Goal: Information Seeking & Learning: Understand process/instructions

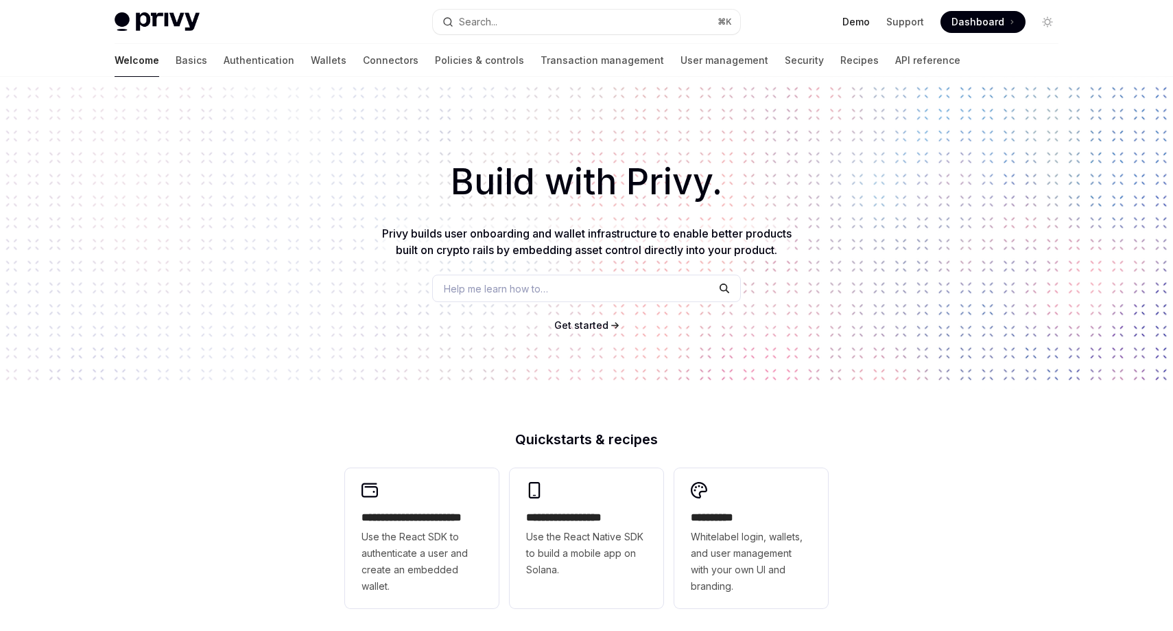
type textarea "*"
click at [608, 326] on div "Get started" at bounding box center [587, 325] width 1130 height 14
click at [605, 325] on span "Get started" at bounding box center [581, 325] width 54 height 12
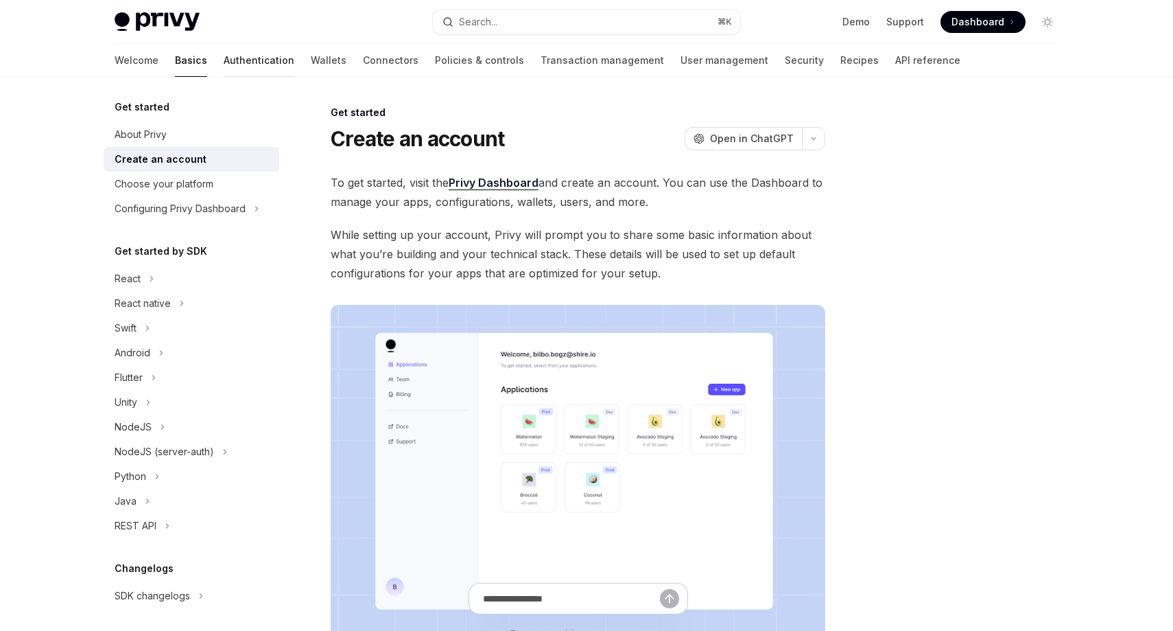
click at [224, 54] on link "Authentication" at bounding box center [259, 60] width 71 height 33
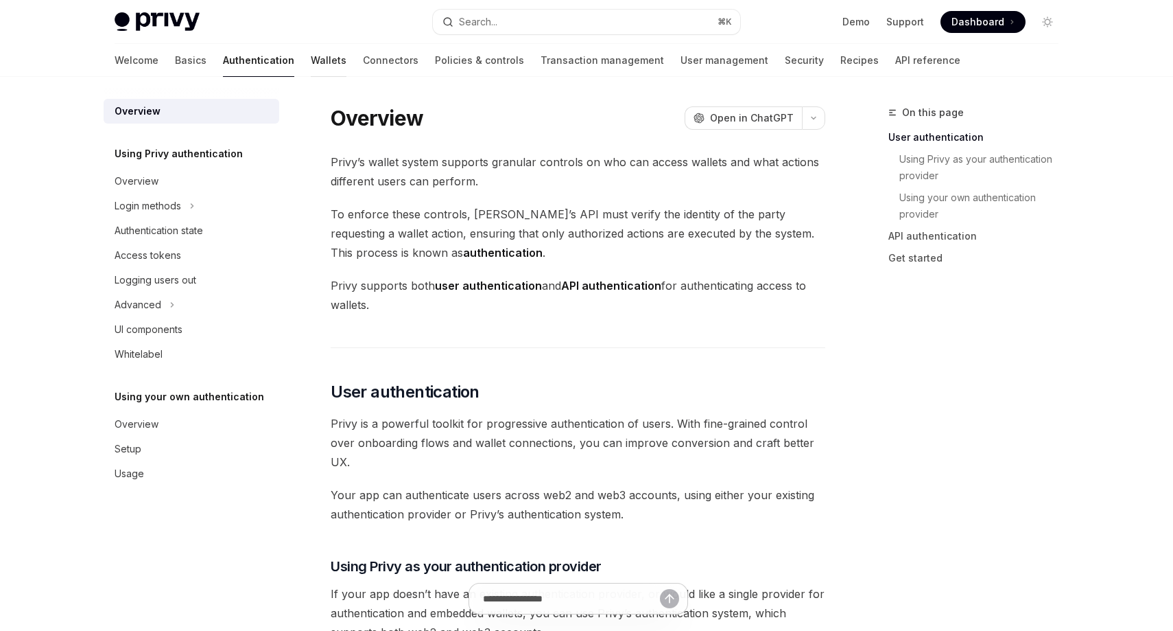
click at [311, 57] on link "Wallets" at bounding box center [329, 60] width 36 height 33
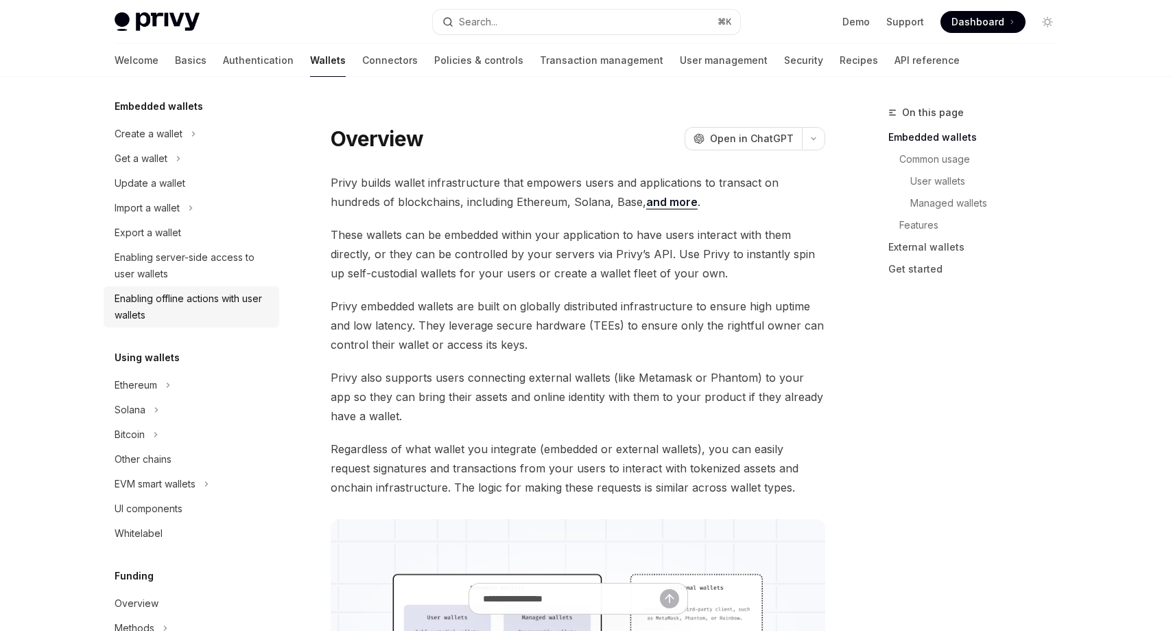
scroll to position [81, 0]
click at [167, 411] on button "Solana" at bounding box center [192, 407] width 176 height 25
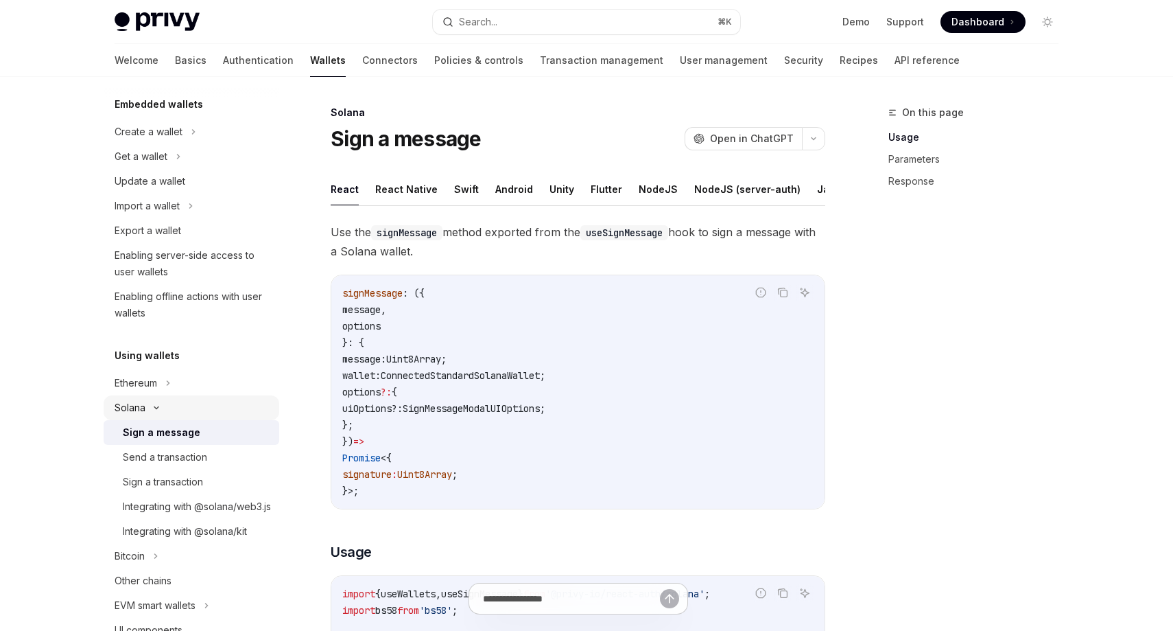
click at [166, 408] on button "Solana" at bounding box center [192, 407] width 176 height 25
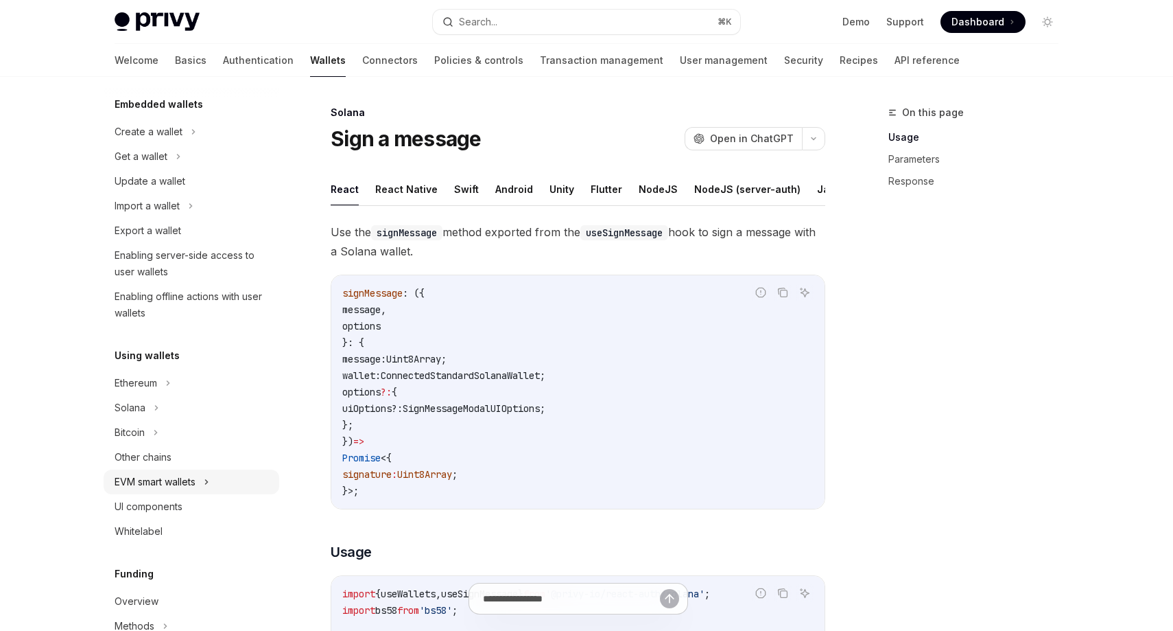
click at [196, 478] on div "EVM smart wallets" at bounding box center [155, 482] width 81 height 16
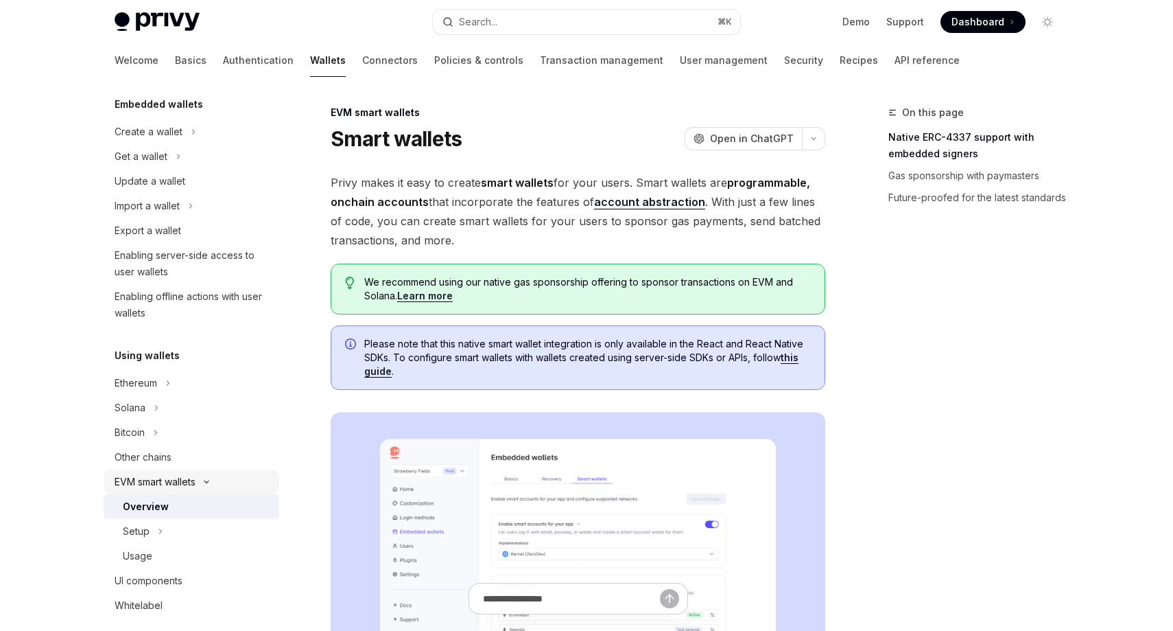
click at [196, 478] on div "EVM smart wallets" at bounding box center [155, 482] width 81 height 16
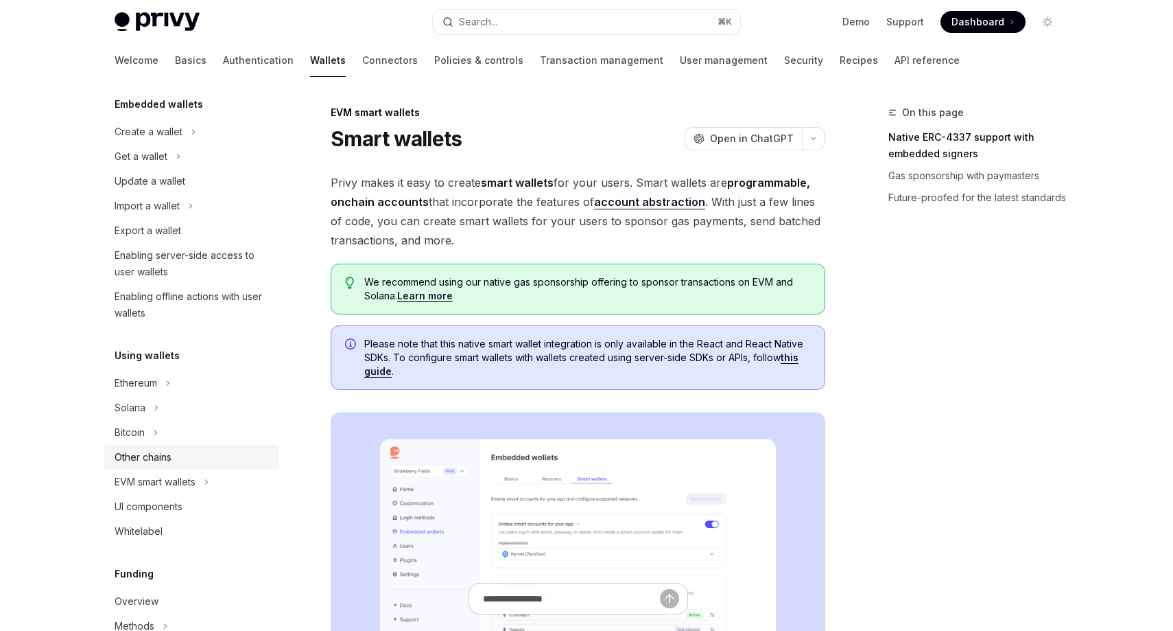
click at [189, 456] on div "Other chains" at bounding box center [193, 457] width 156 height 16
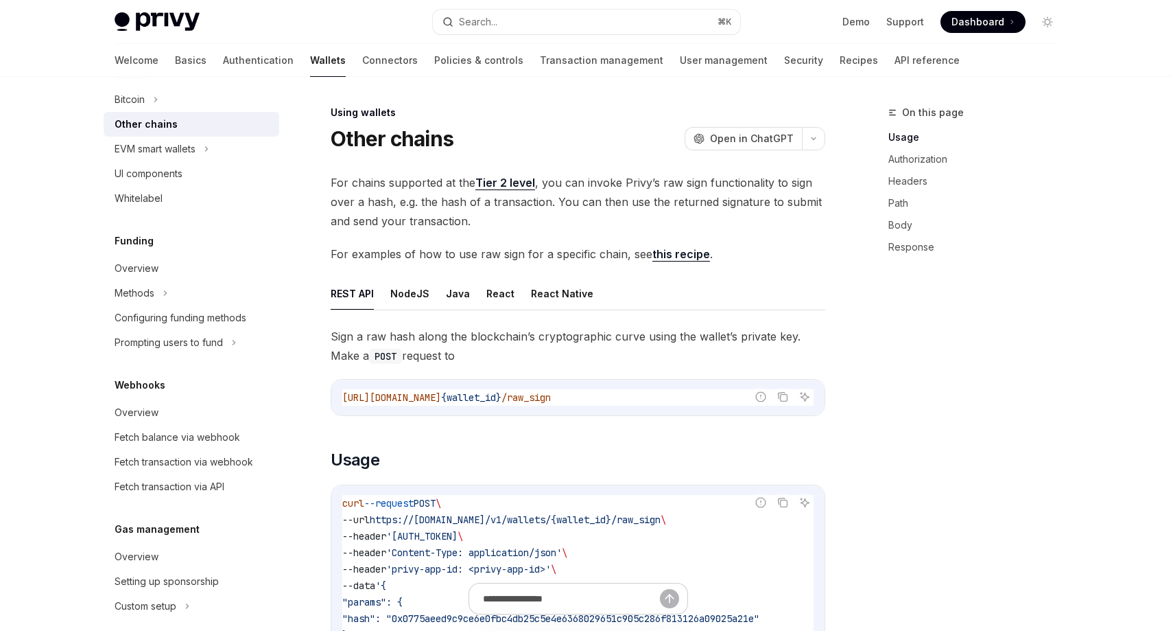
scroll to position [415, 0]
click at [540, 71] on link "Transaction management" at bounding box center [602, 60] width 124 height 33
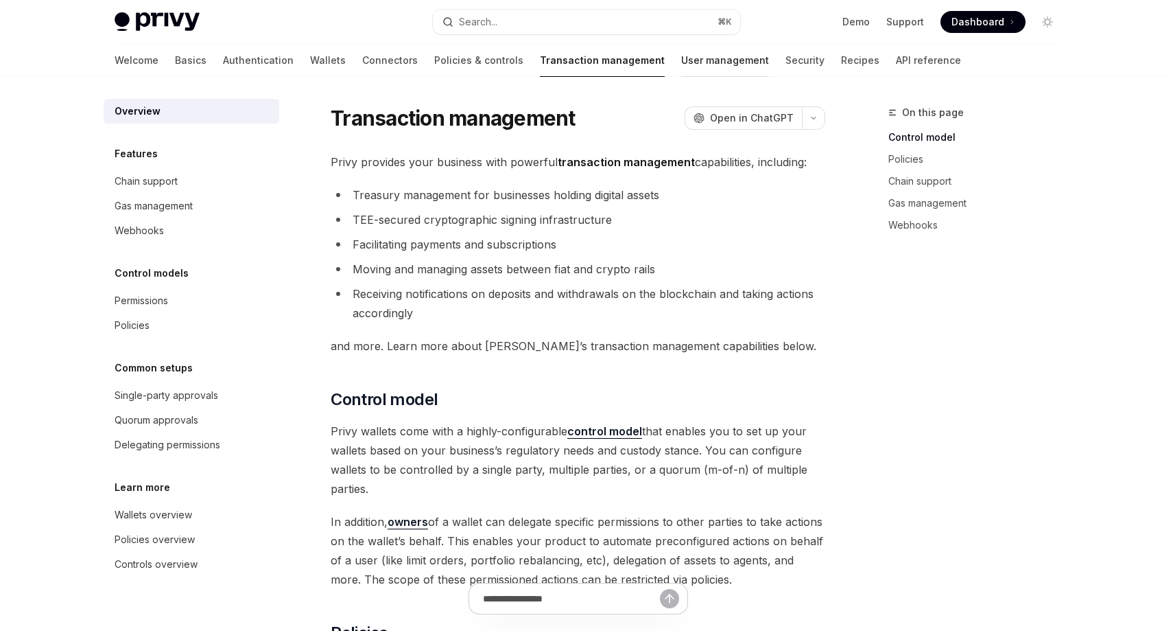
click at [681, 57] on link "User management" at bounding box center [725, 60] width 88 height 33
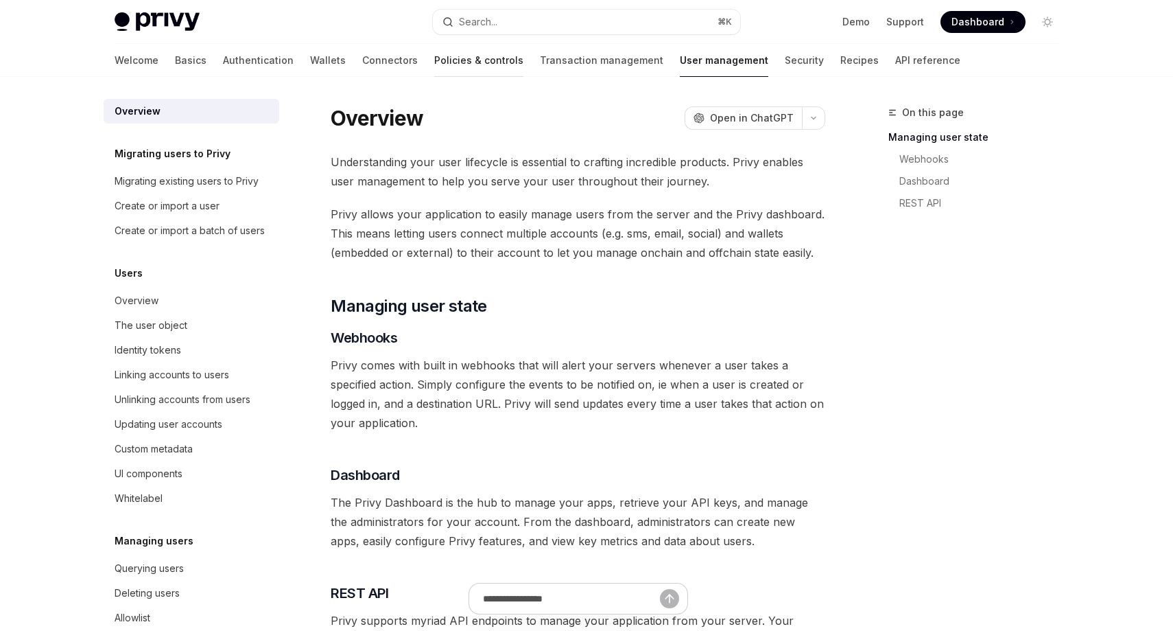
click at [434, 66] on link "Policies & controls" at bounding box center [478, 60] width 89 height 33
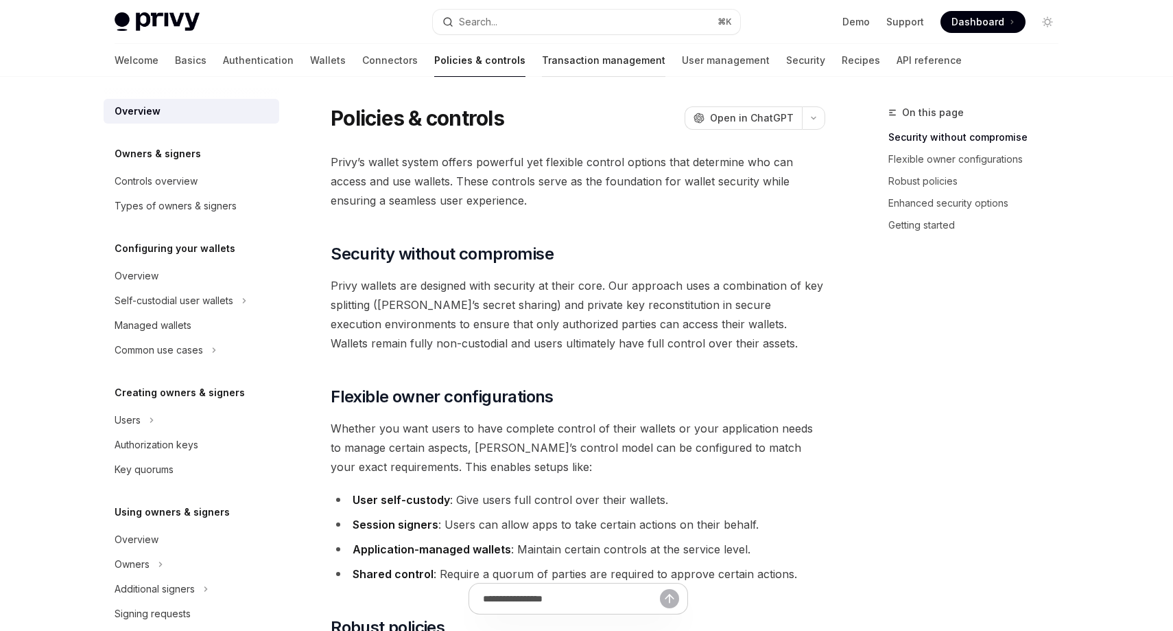
click at [542, 65] on link "Transaction management" at bounding box center [604, 60] width 124 height 33
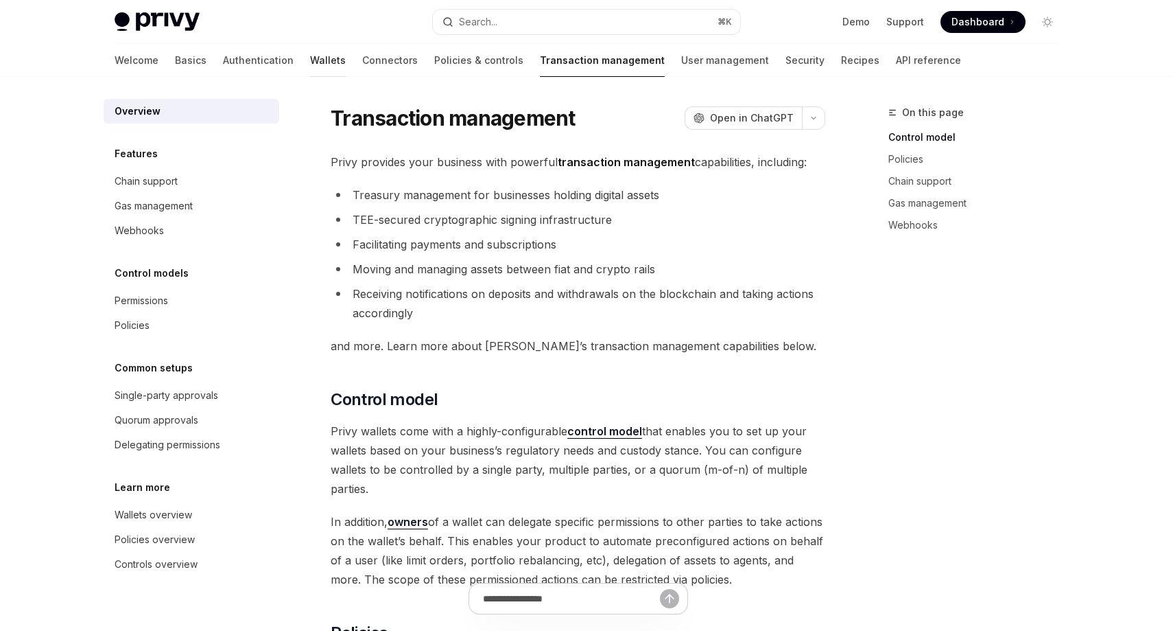
click at [310, 55] on link "Wallets" at bounding box center [328, 60] width 36 height 33
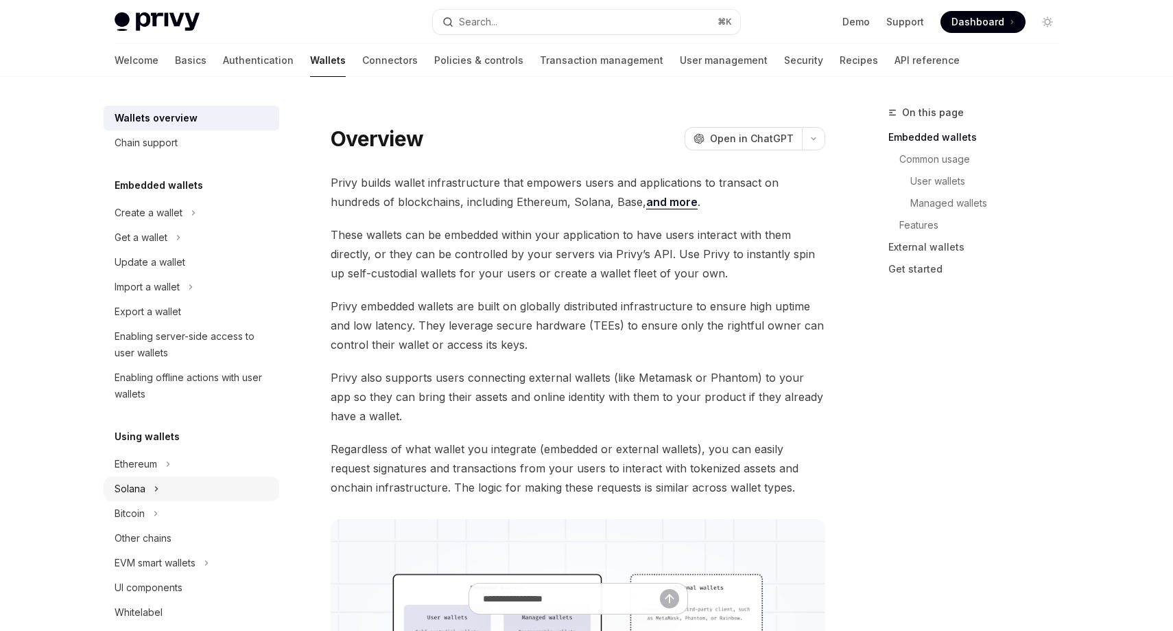
click at [165, 487] on button "Solana" at bounding box center [192, 488] width 176 height 25
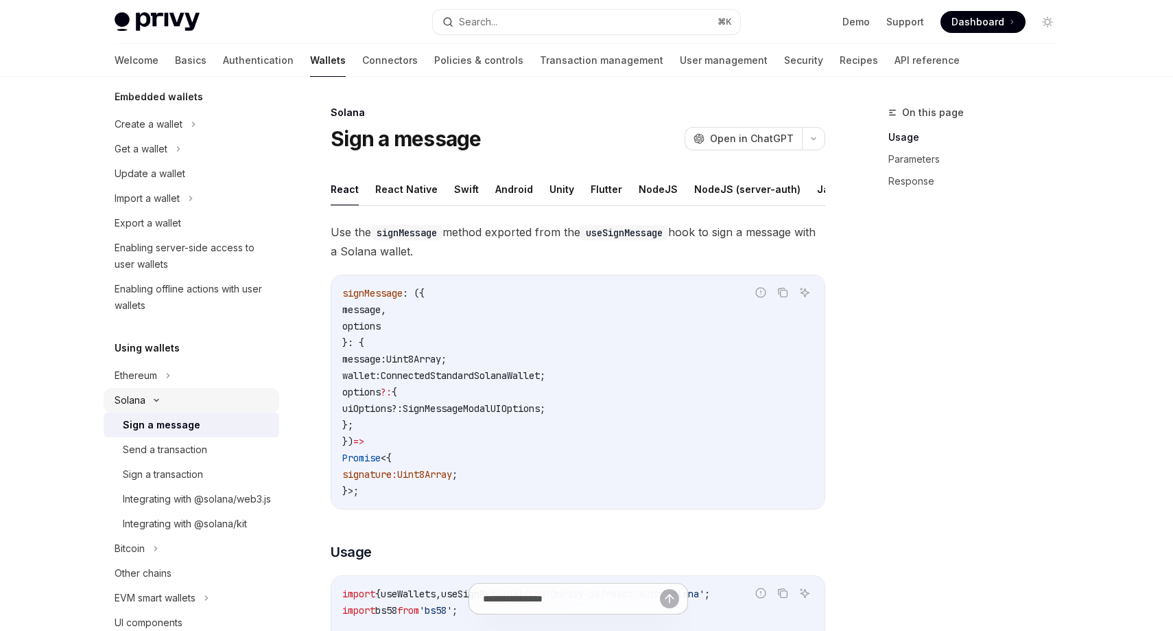
scroll to position [92, 0]
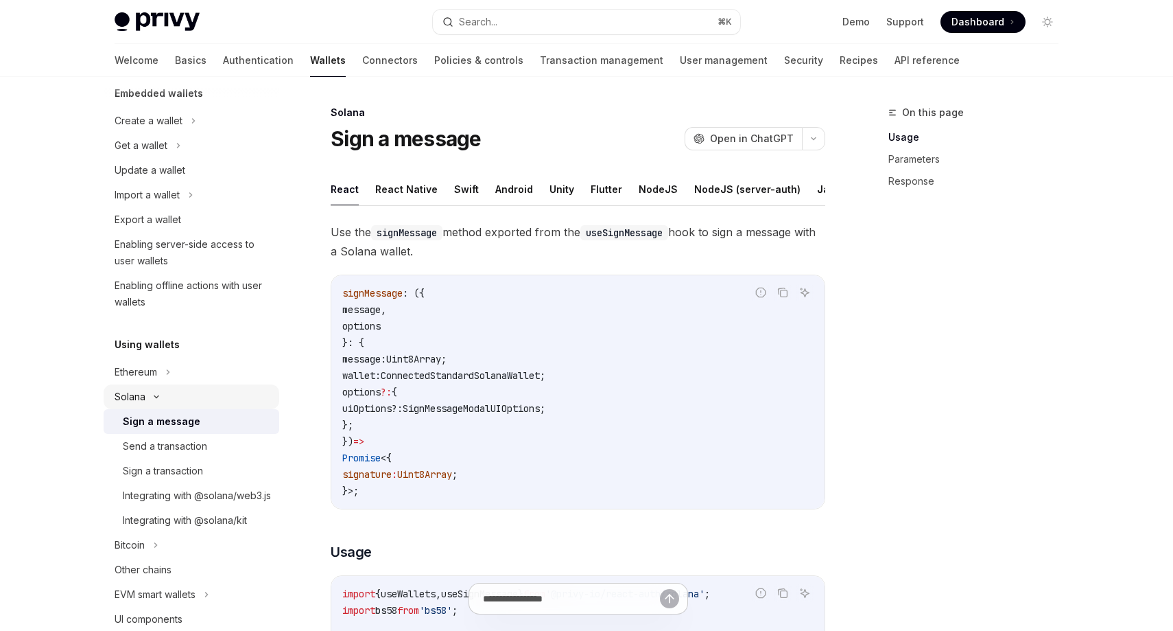
click at [211, 401] on button "Solana" at bounding box center [192, 396] width 176 height 25
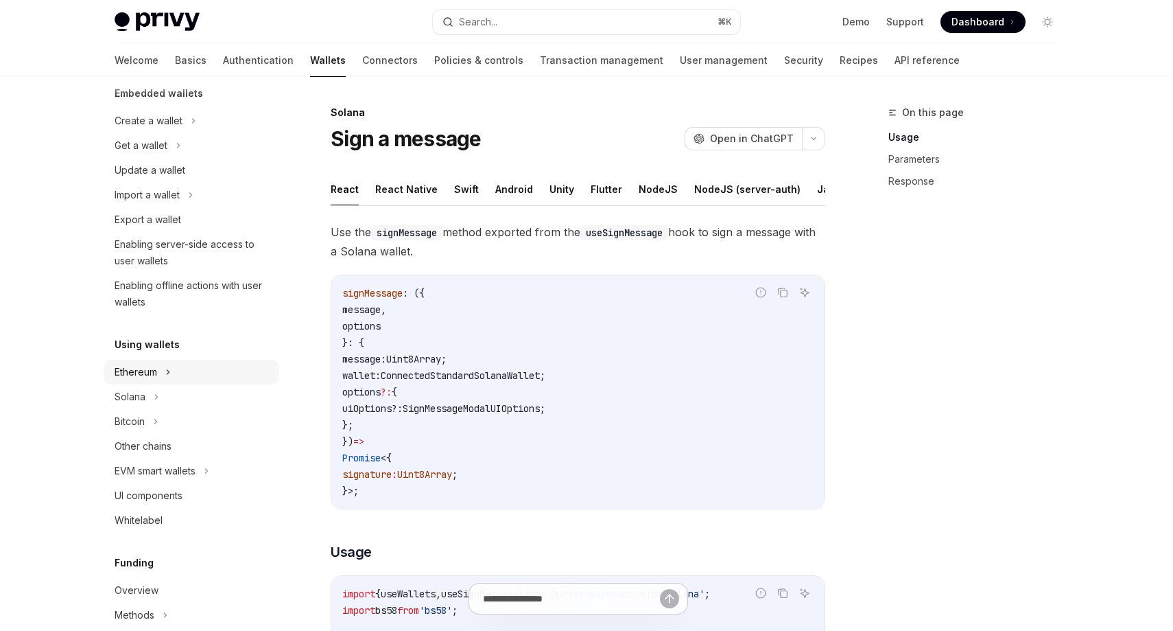
click at [185, 375] on button "Ethereum" at bounding box center [192, 372] width 176 height 25
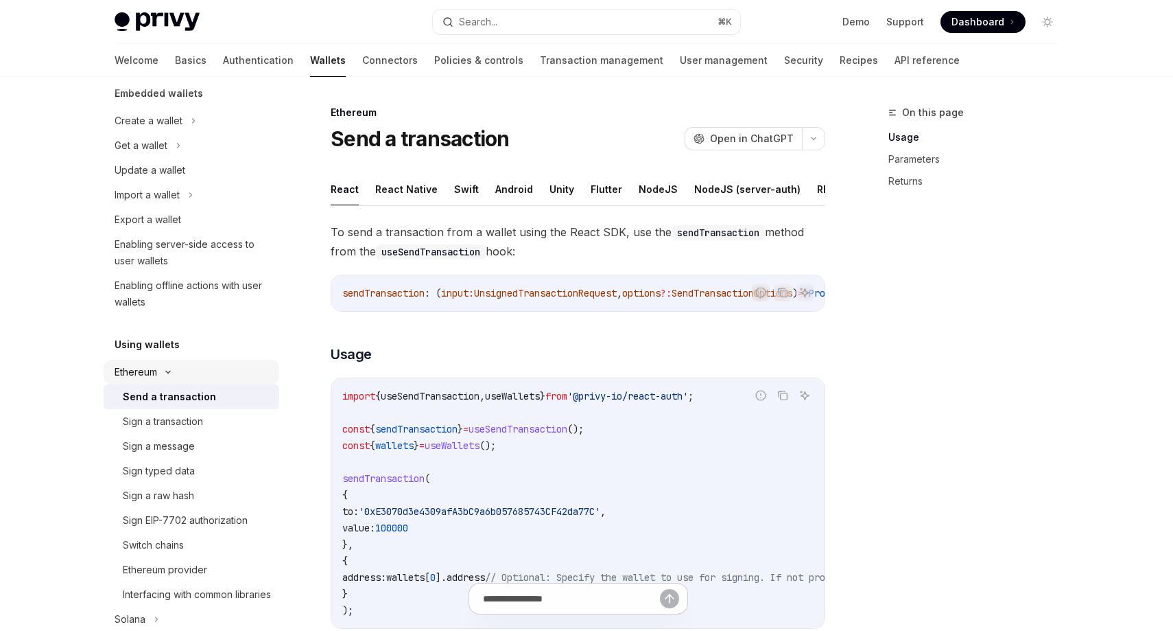
click at [185, 374] on button "Ethereum" at bounding box center [192, 372] width 176 height 25
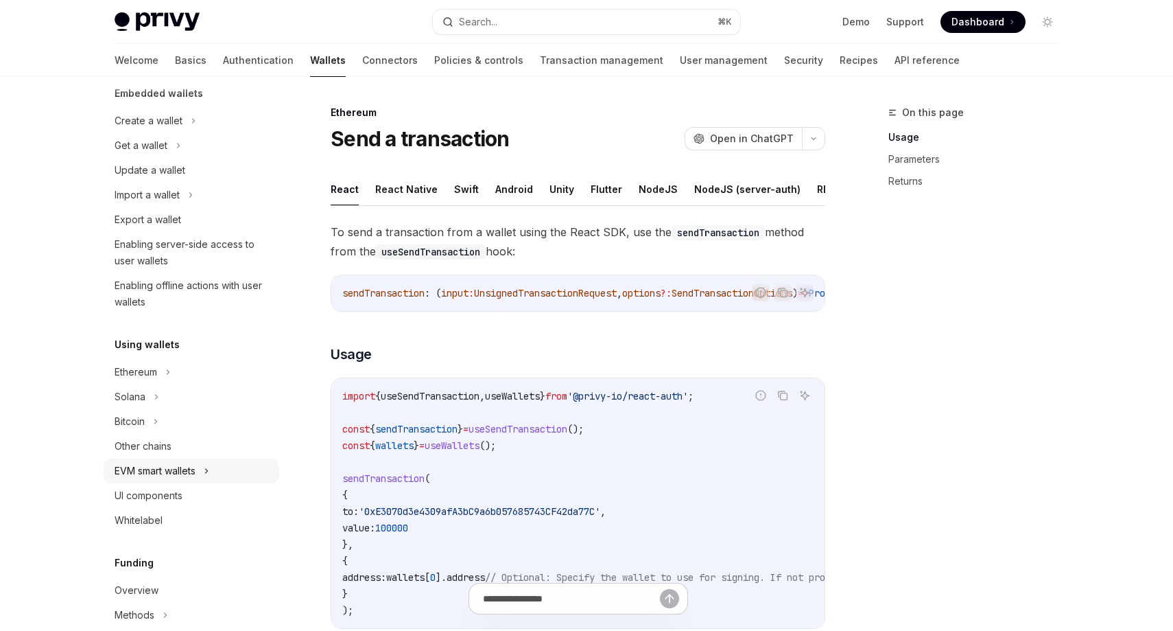
click at [183, 471] on div "EVM smart wallets" at bounding box center [155, 471] width 81 height 16
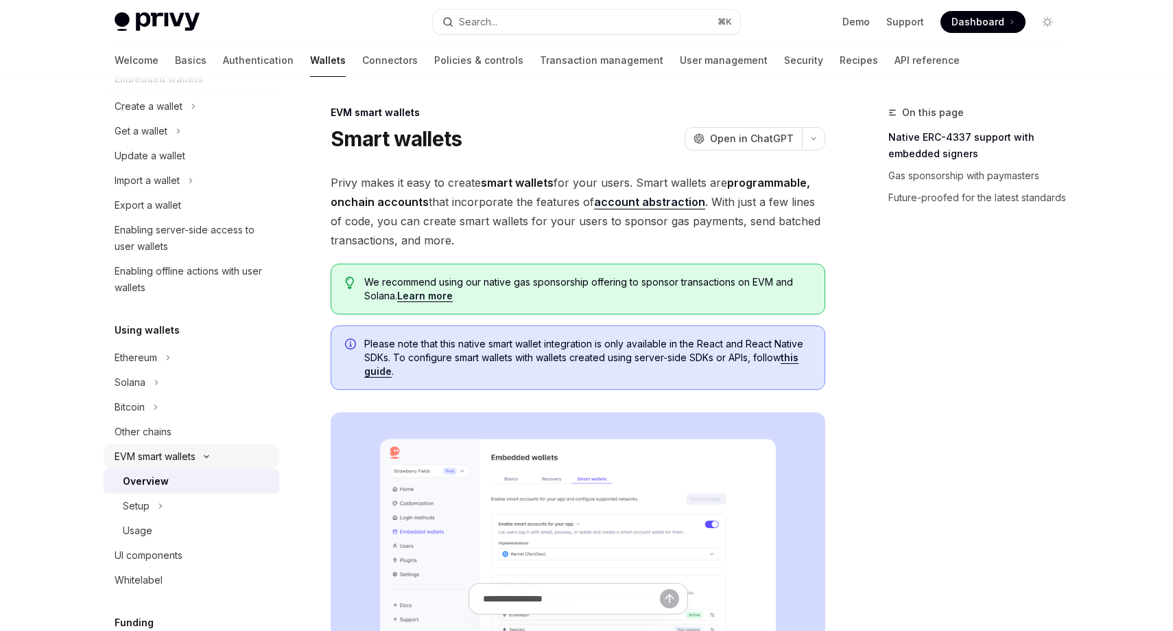
scroll to position [110, 0]
click at [201, 501] on button "Setup" at bounding box center [192, 502] width 176 height 25
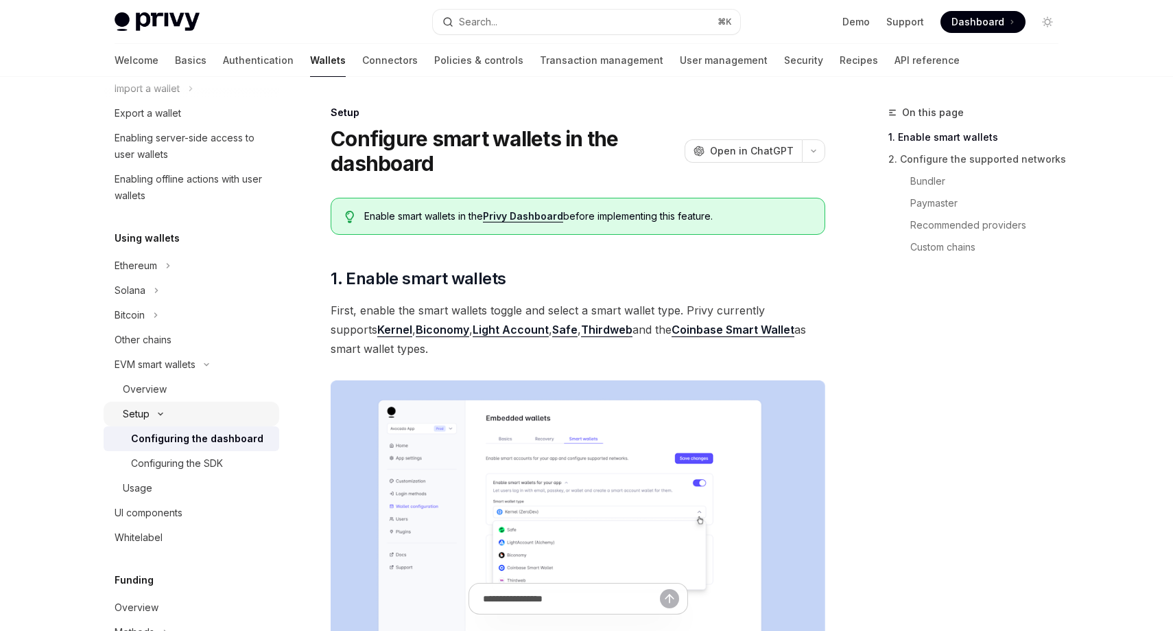
scroll to position [206, 0]
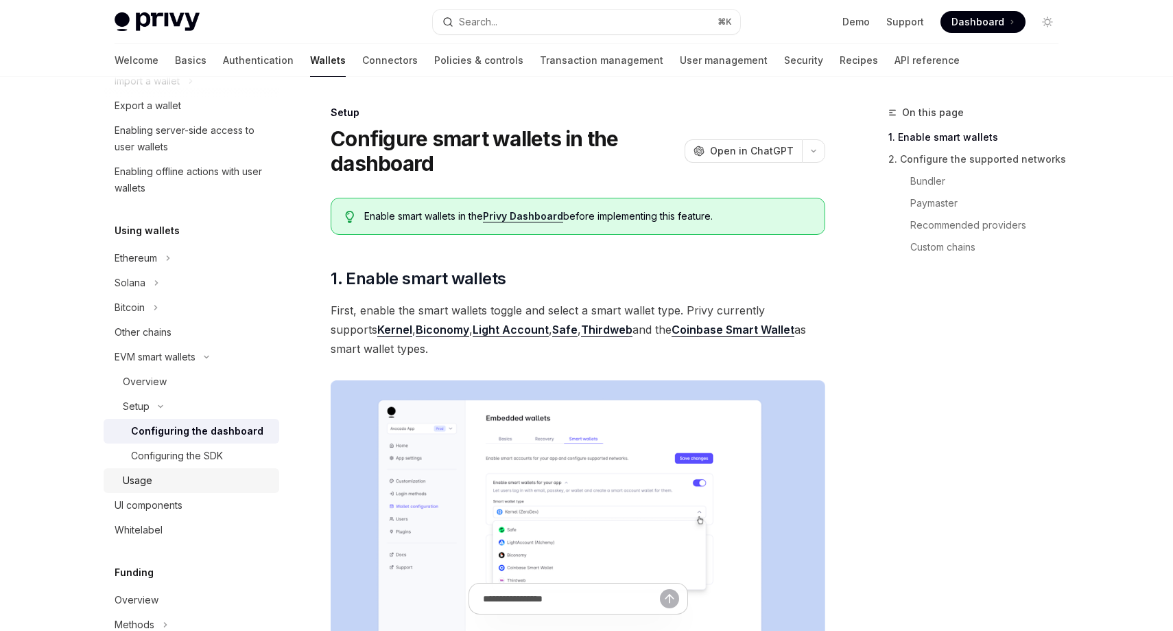
click at [187, 476] on div "Usage" at bounding box center [197, 480] width 148 height 16
type textarea "*"
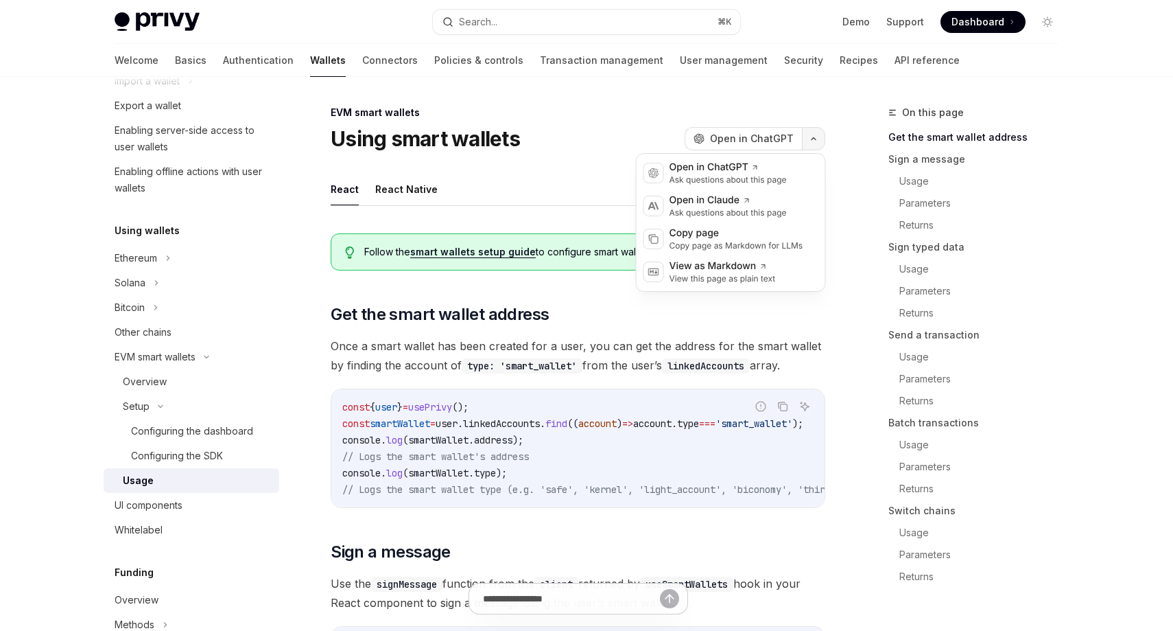
click at [821, 129] on button "button" at bounding box center [813, 138] width 23 height 23
click at [707, 271] on div "View as Markdown" at bounding box center [723, 266] width 106 height 14
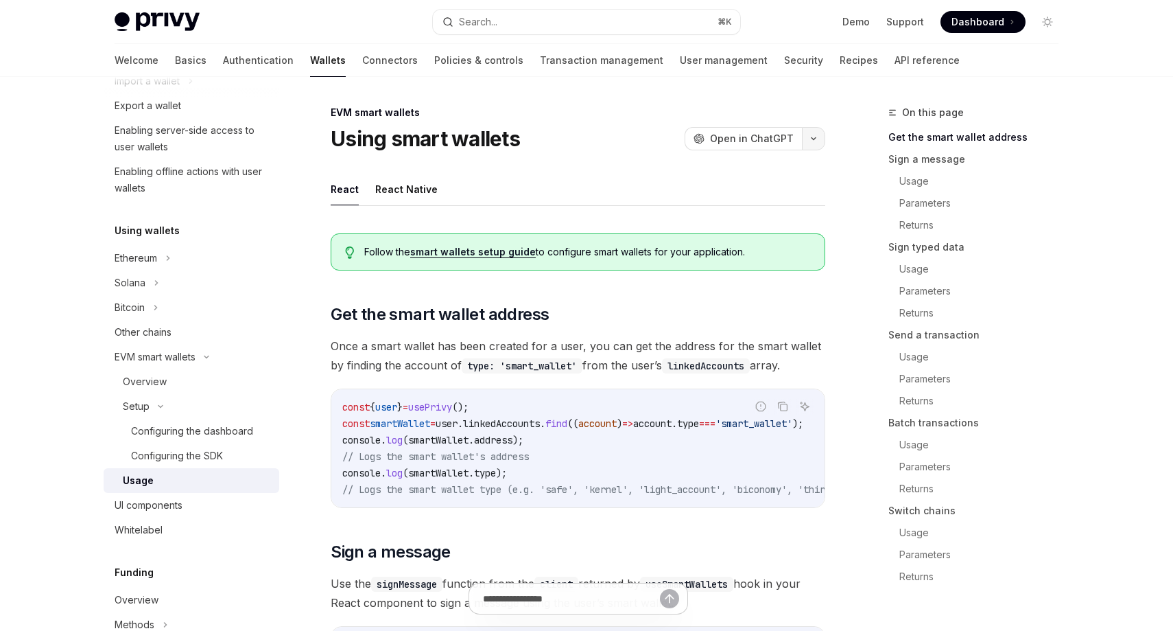
click at [806, 130] on button "button" at bounding box center [813, 138] width 23 height 23
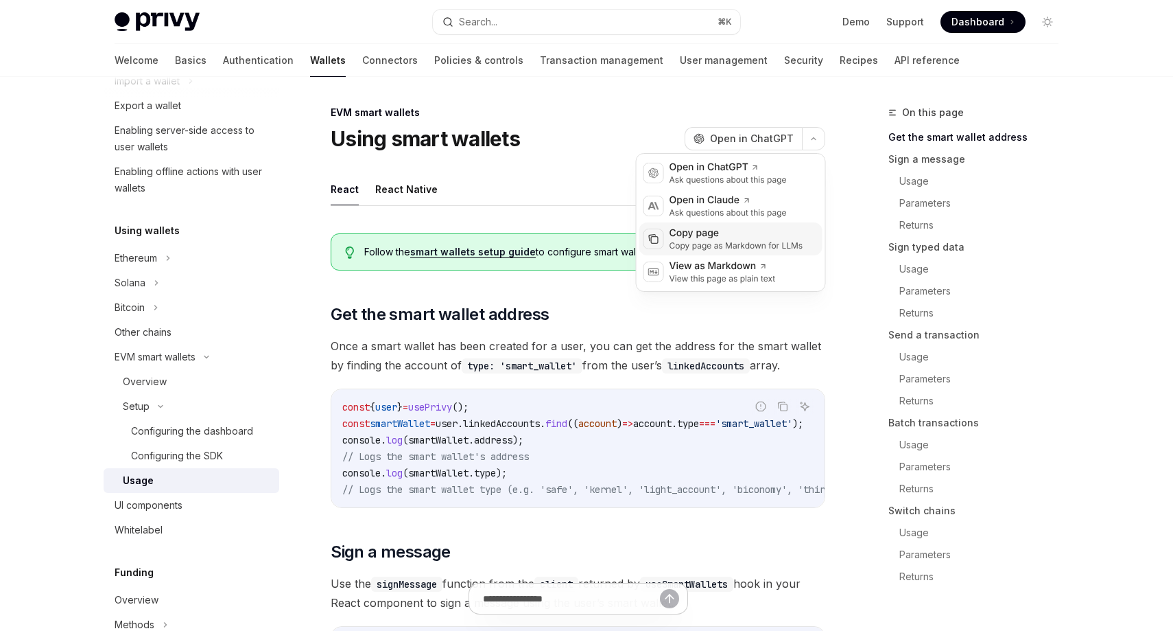
click at [725, 233] on div "Copy page" at bounding box center [737, 233] width 134 height 14
